Goal: Transaction & Acquisition: Purchase product/service

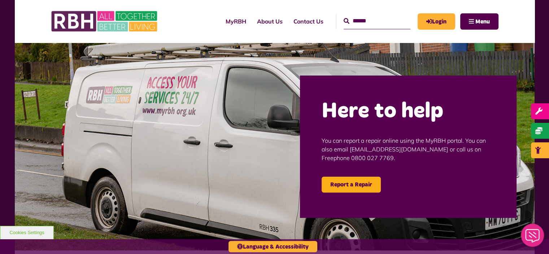
click at [464, 67] on img at bounding box center [274, 146] width 519 height 207
click at [433, 19] on link "Login" at bounding box center [436, 21] width 38 height 16
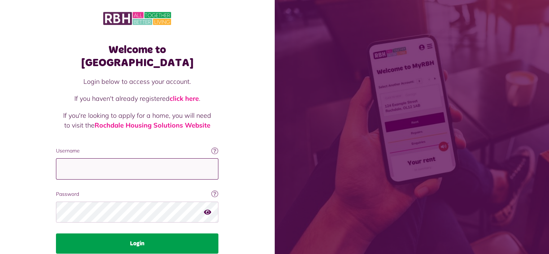
type input "**********"
click at [123, 233] on button "Login" at bounding box center [137, 243] width 162 height 20
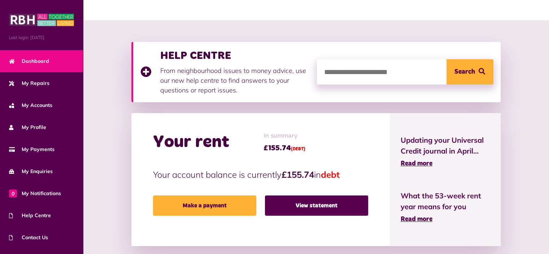
scroll to position [72, 0]
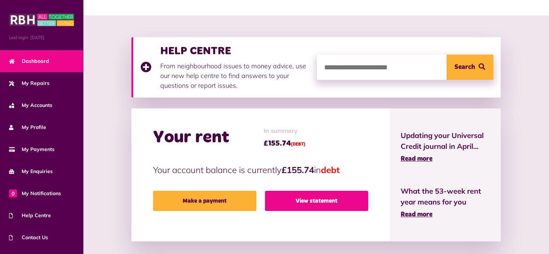
click at [313, 192] on link "View statement" at bounding box center [316, 200] width 103 height 20
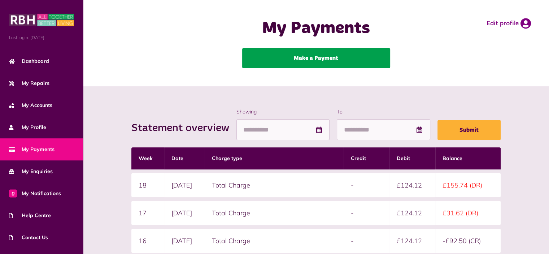
click at [309, 61] on link "Make a Payment" at bounding box center [316, 58] width 148 height 20
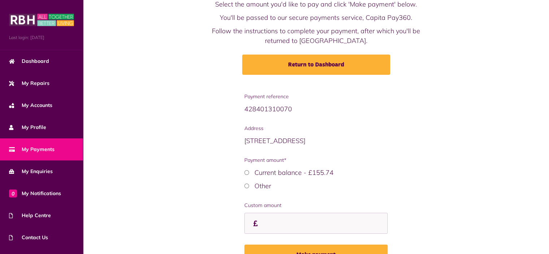
scroll to position [81, 0]
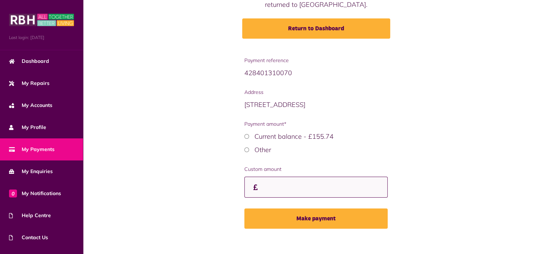
click at [244, 193] on input "Custom amount" at bounding box center [315, 186] width 143 height 21
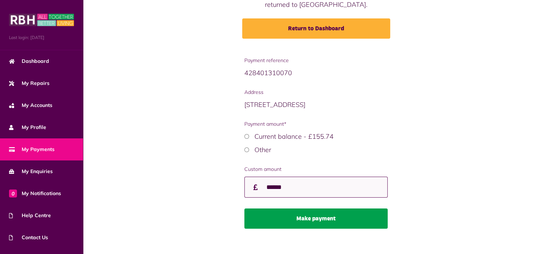
type input "******"
click at [295, 215] on button "Make payment" at bounding box center [315, 218] width 143 height 20
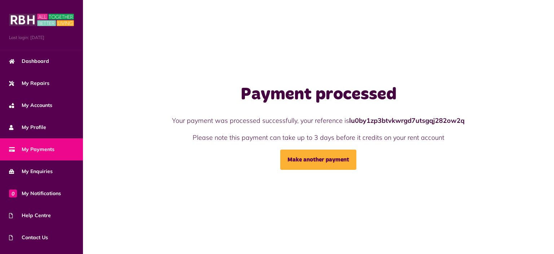
click at [40, 144] on link "My Payments" at bounding box center [41, 149] width 83 height 22
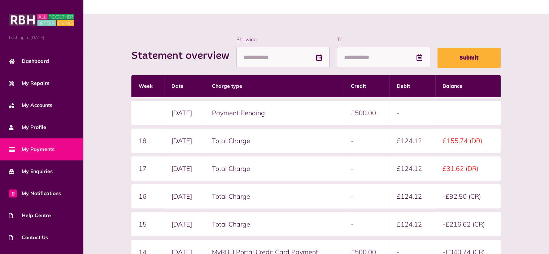
scroll to position [36, 0]
